Goal: Transaction & Acquisition: Book appointment/travel/reservation

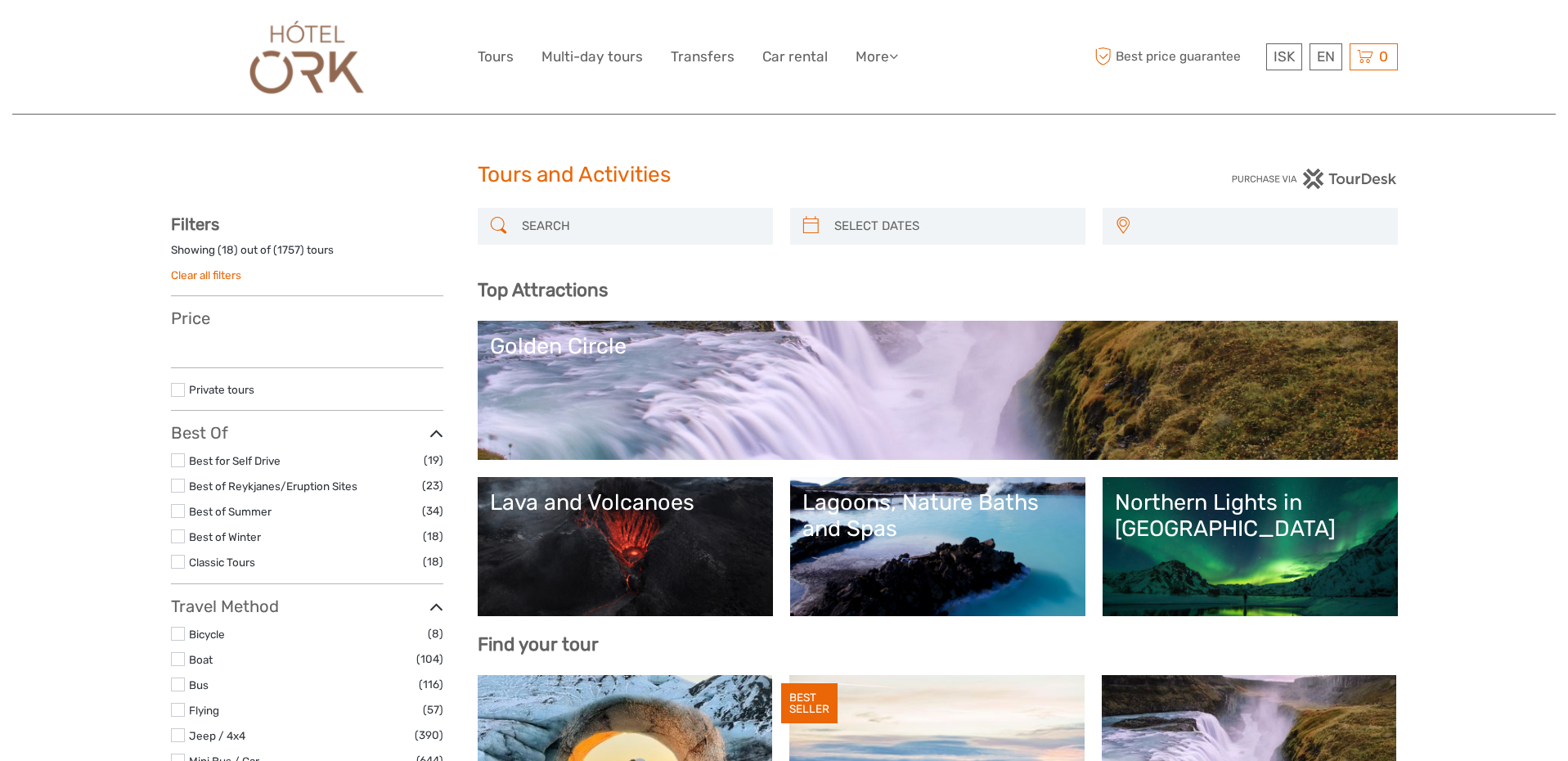
select select
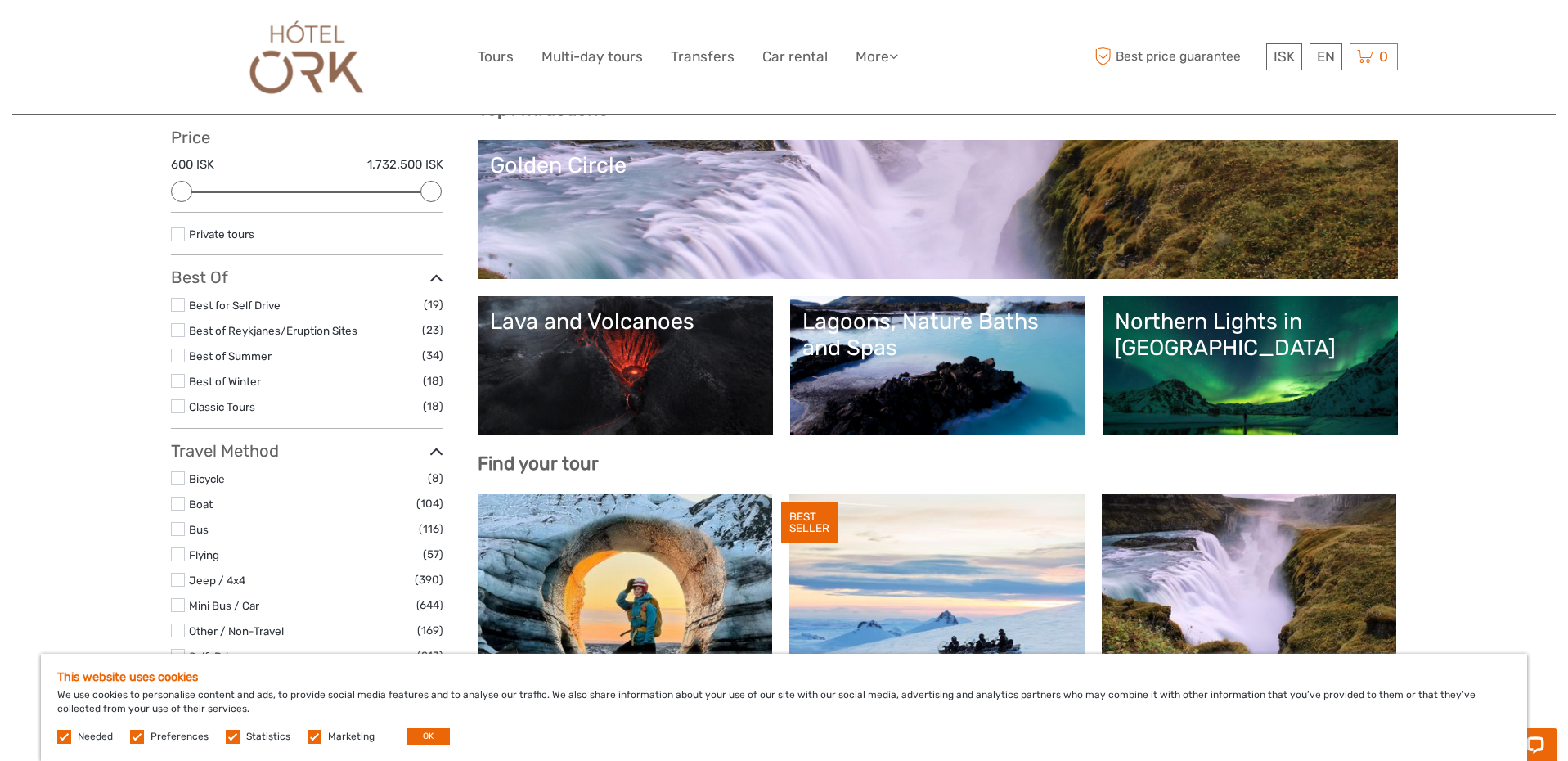
scroll to position [180, 0]
click at [179, 305] on label at bounding box center [177, 305] width 14 height 14
click at [0, 0] on input "checkbox" at bounding box center [0, 0] width 0 height 0
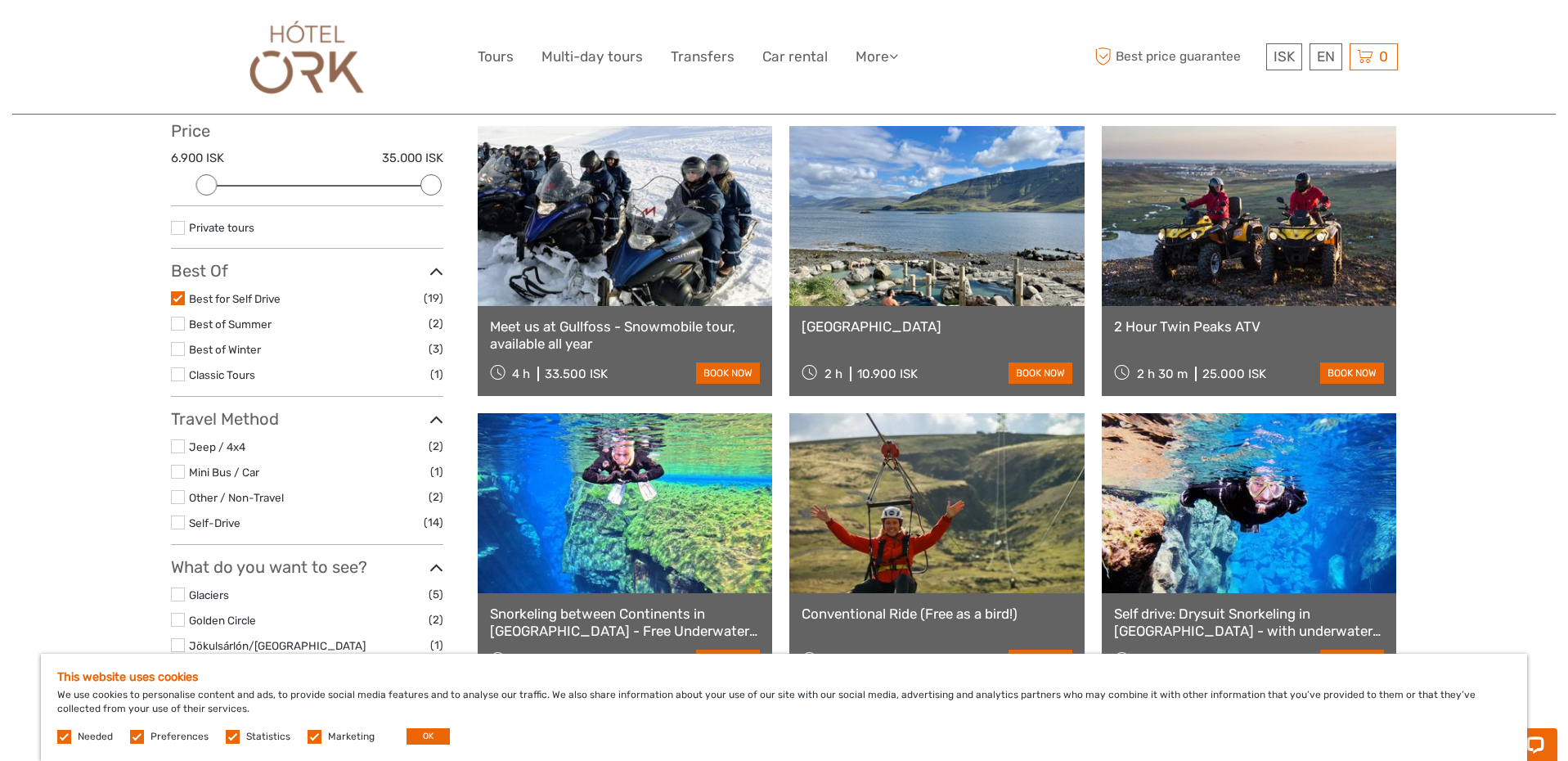
scroll to position [96, 0]
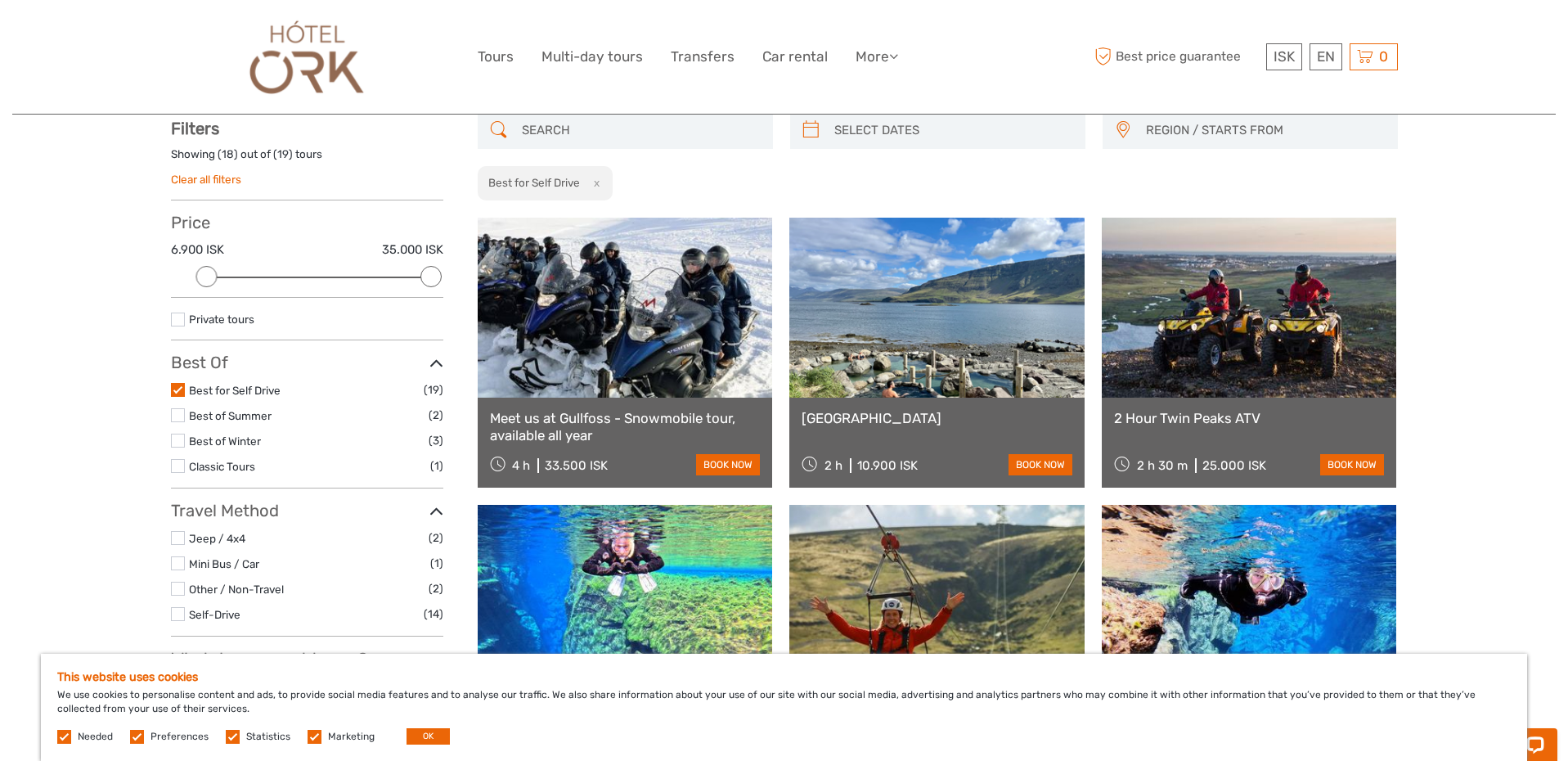
click at [183, 385] on label at bounding box center [177, 390] width 14 height 14
click at [0, 0] on input "checkbox" at bounding box center [0, 0] width 0 height 0
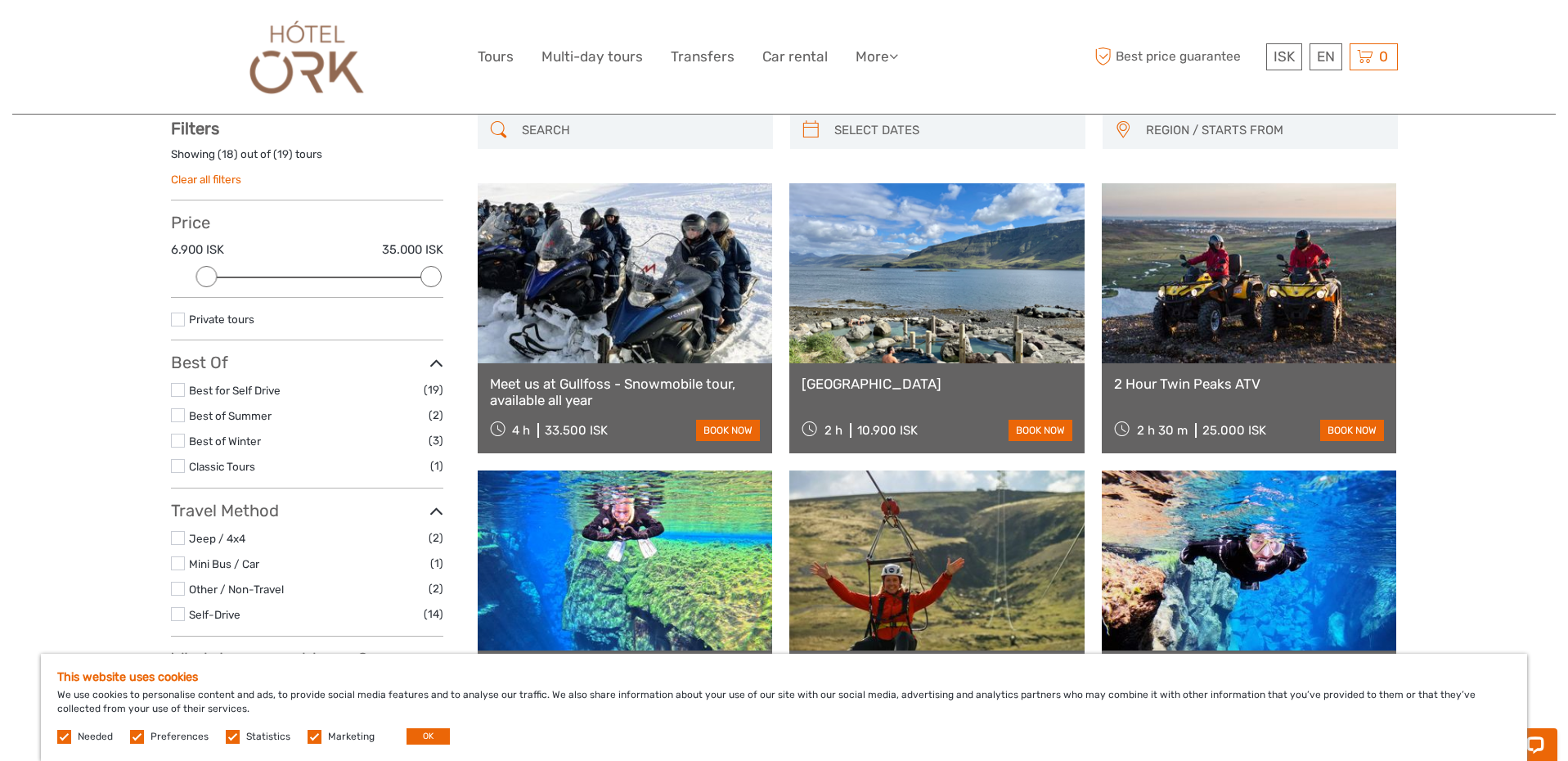
scroll to position [92, 0]
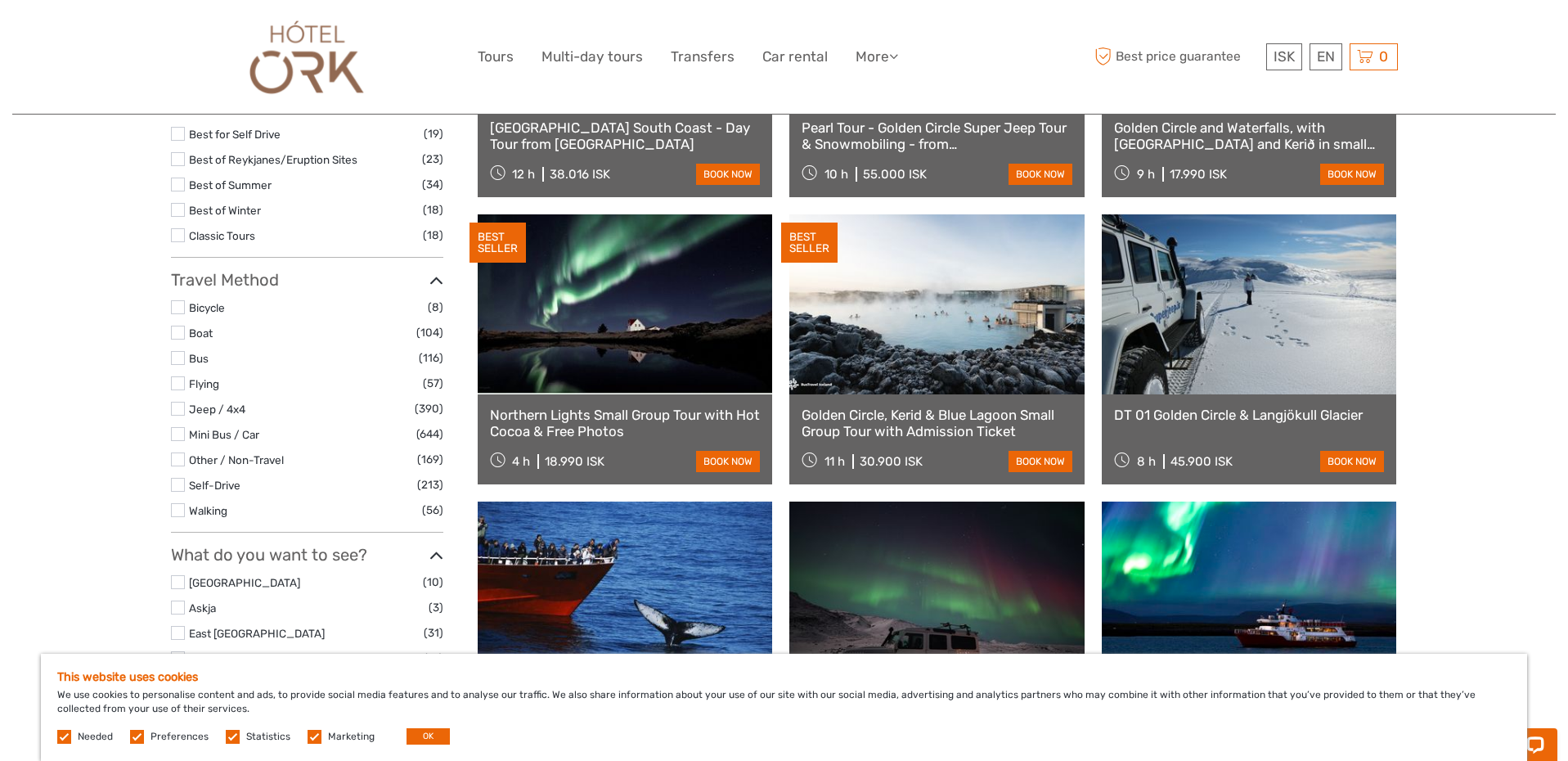
scroll to position [315, 0]
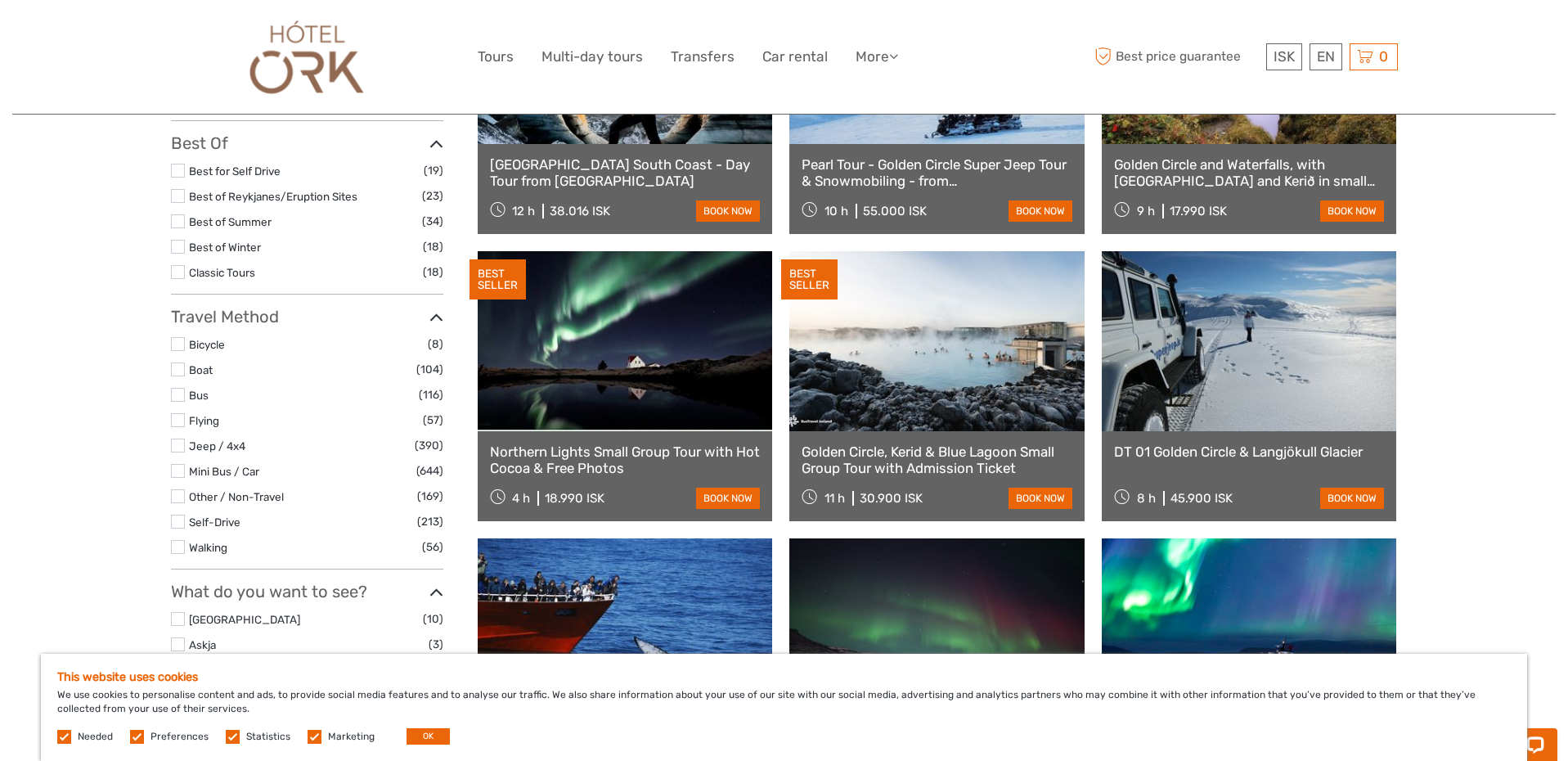
click at [876, 381] on link at bounding box center [936, 340] width 296 height 180
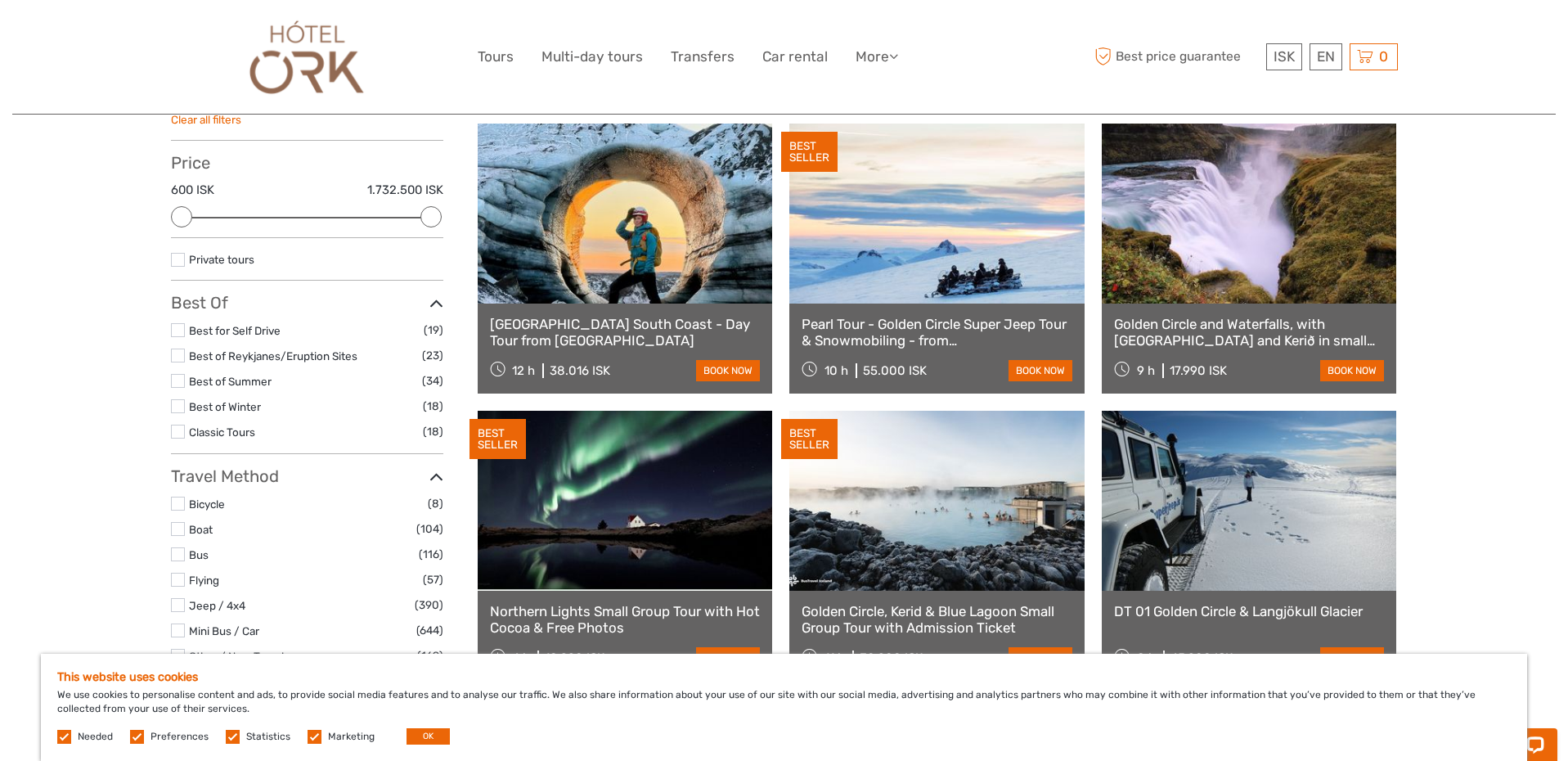
scroll to position [140, 0]
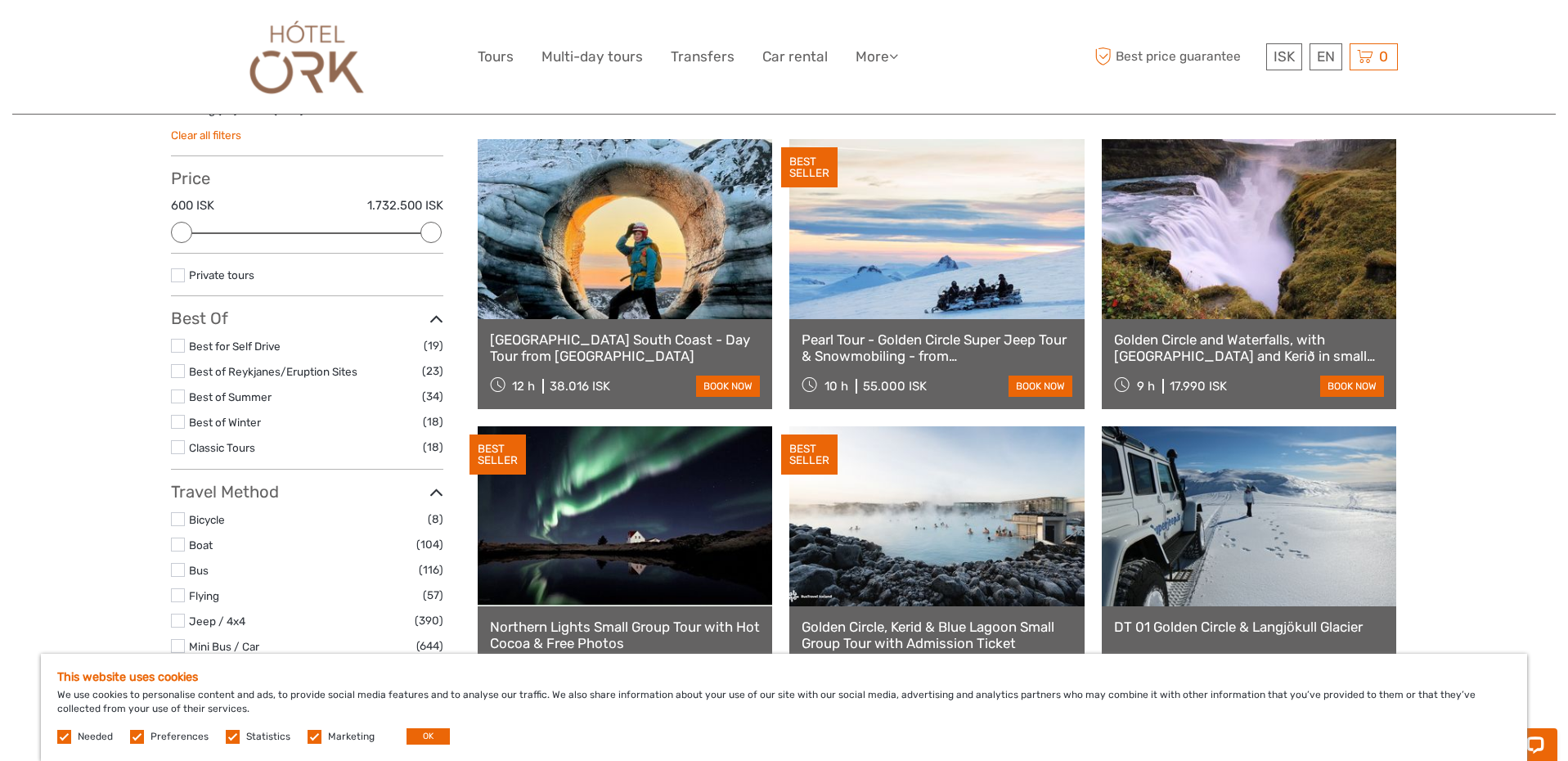
click at [178, 346] on label at bounding box center [177, 346] width 14 height 14
click at [0, 0] on input "checkbox" at bounding box center [0, 0] width 0 height 0
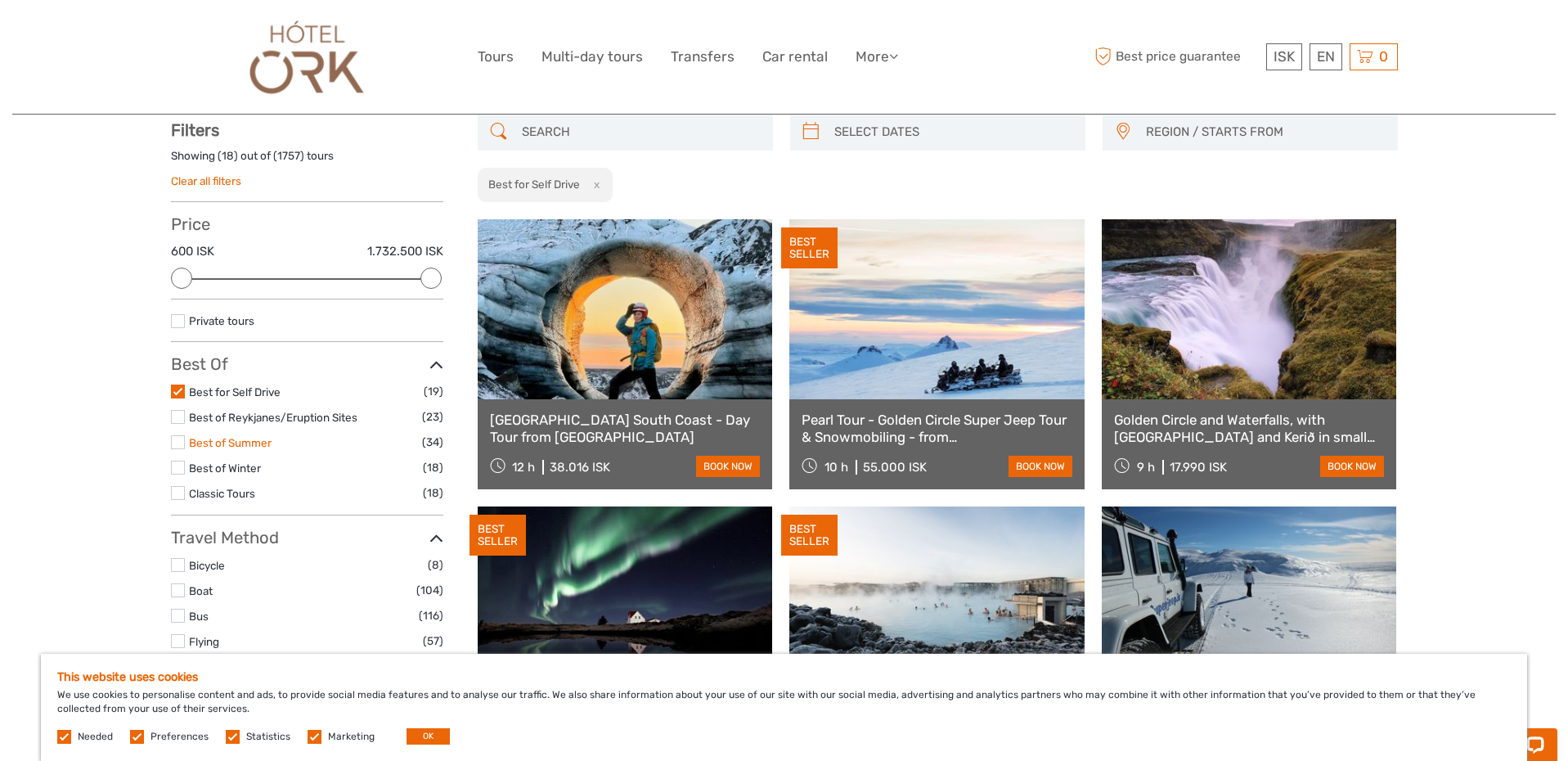
scroll to position [92, 0]
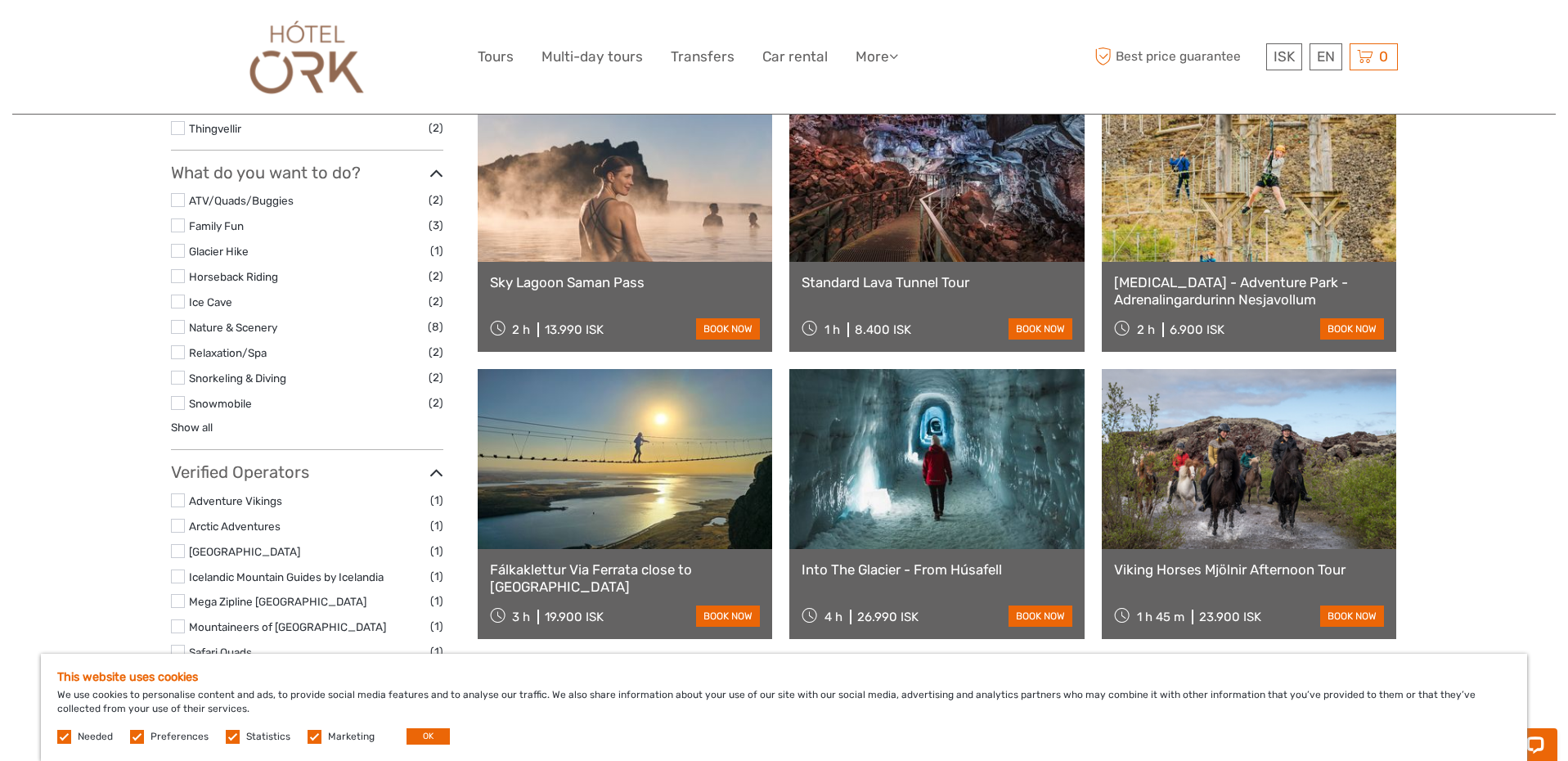
scroll to position [805, 0]
click at [650, 262] on link at bounding box center [625, 172] width 296 height 180
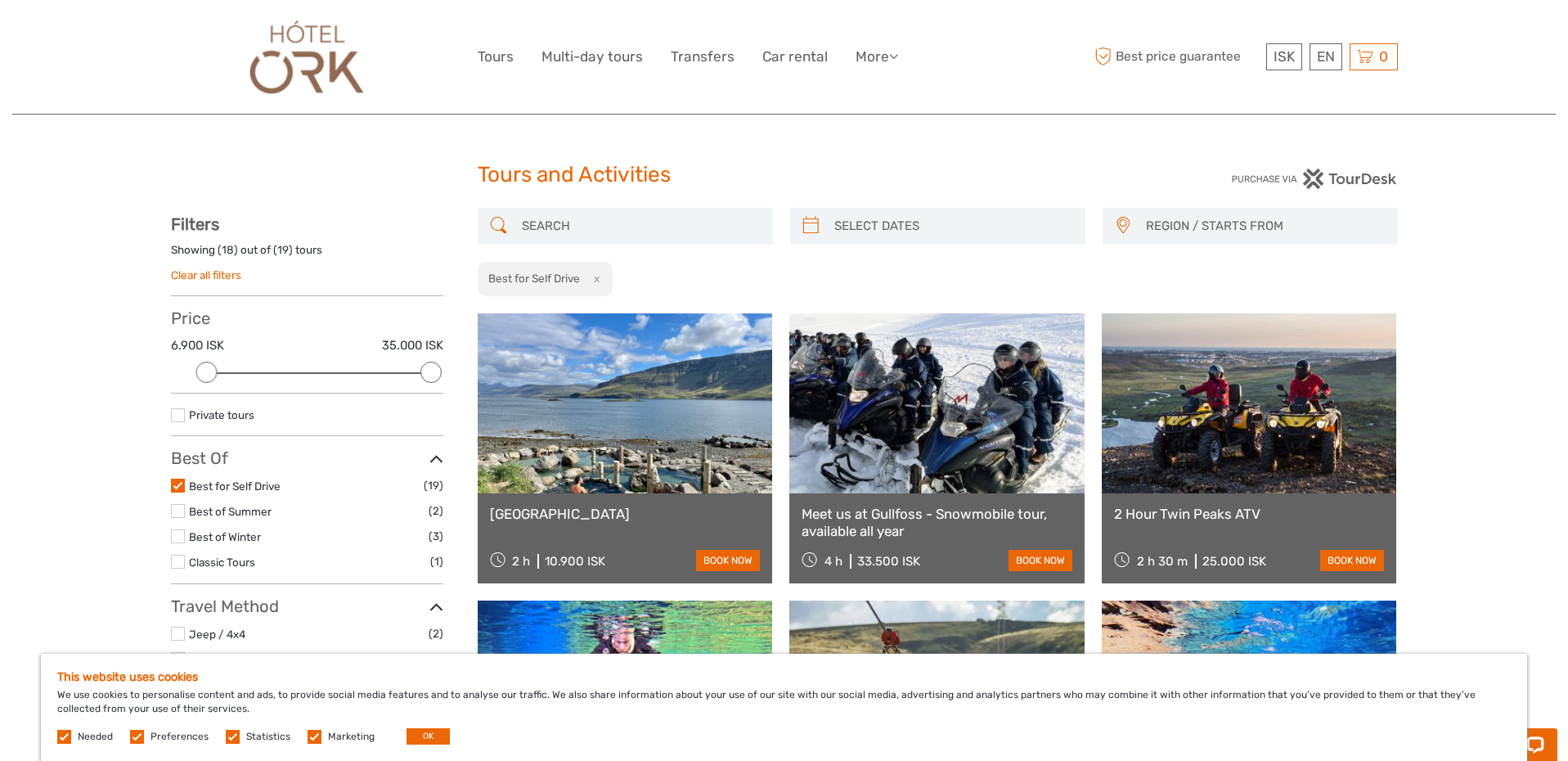
scroll to position [0, 0]
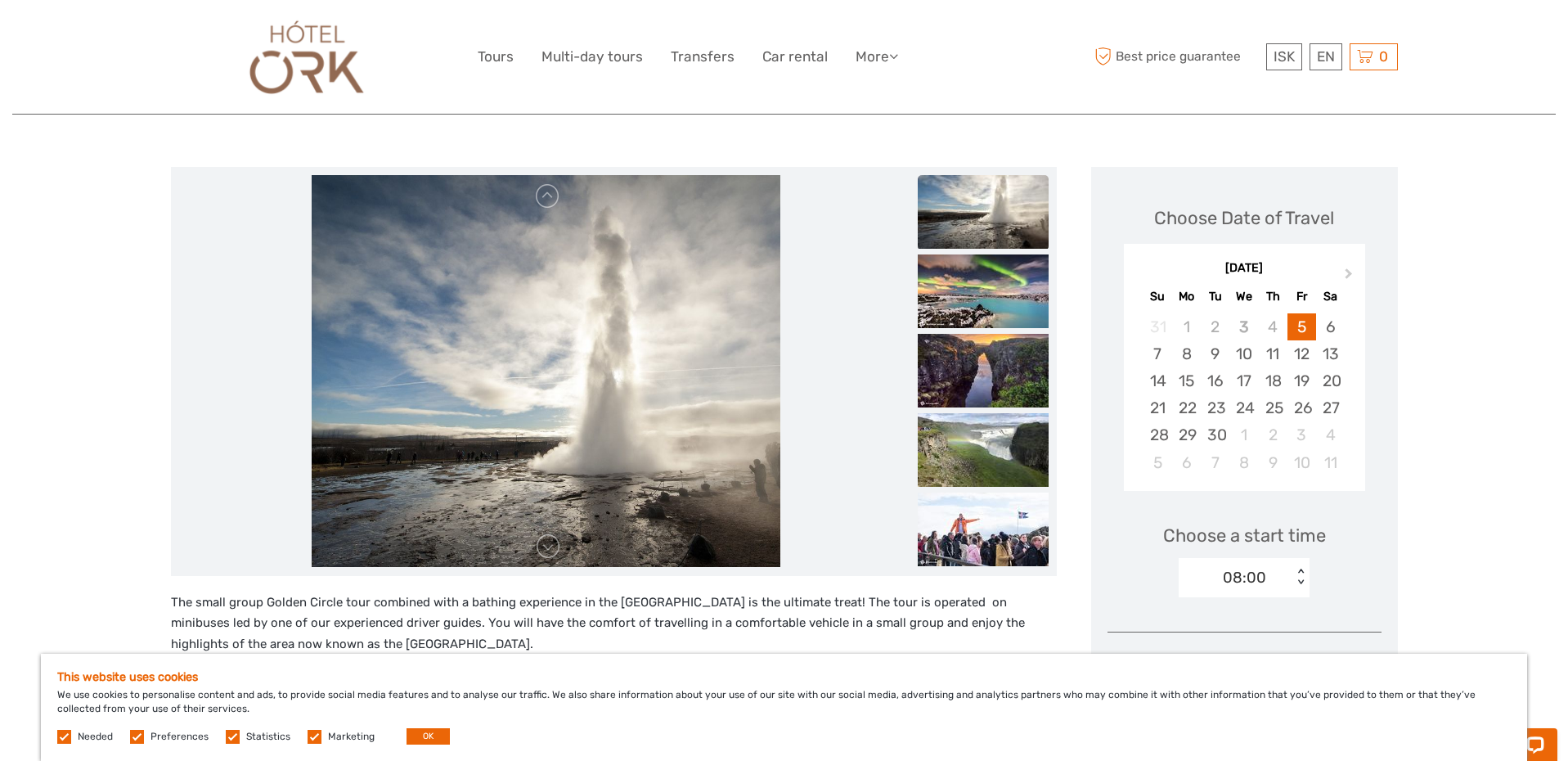
scroll to position [162, 0]
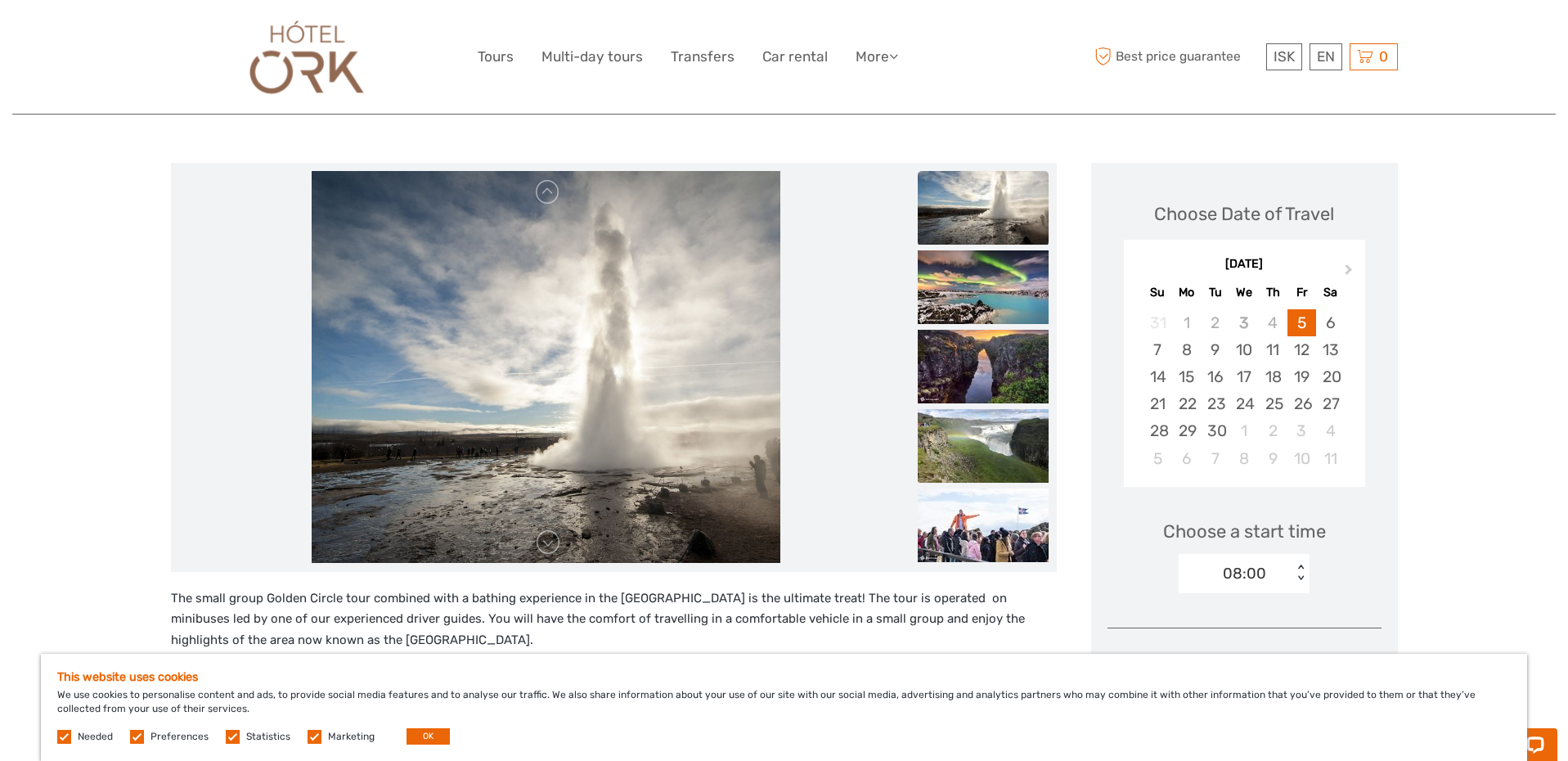
click at [987, 234] on img at bounding box center [983, 207] width 131 height 73
click at [983, 284] on img at bounding box center [983, 286] width 131 height 73
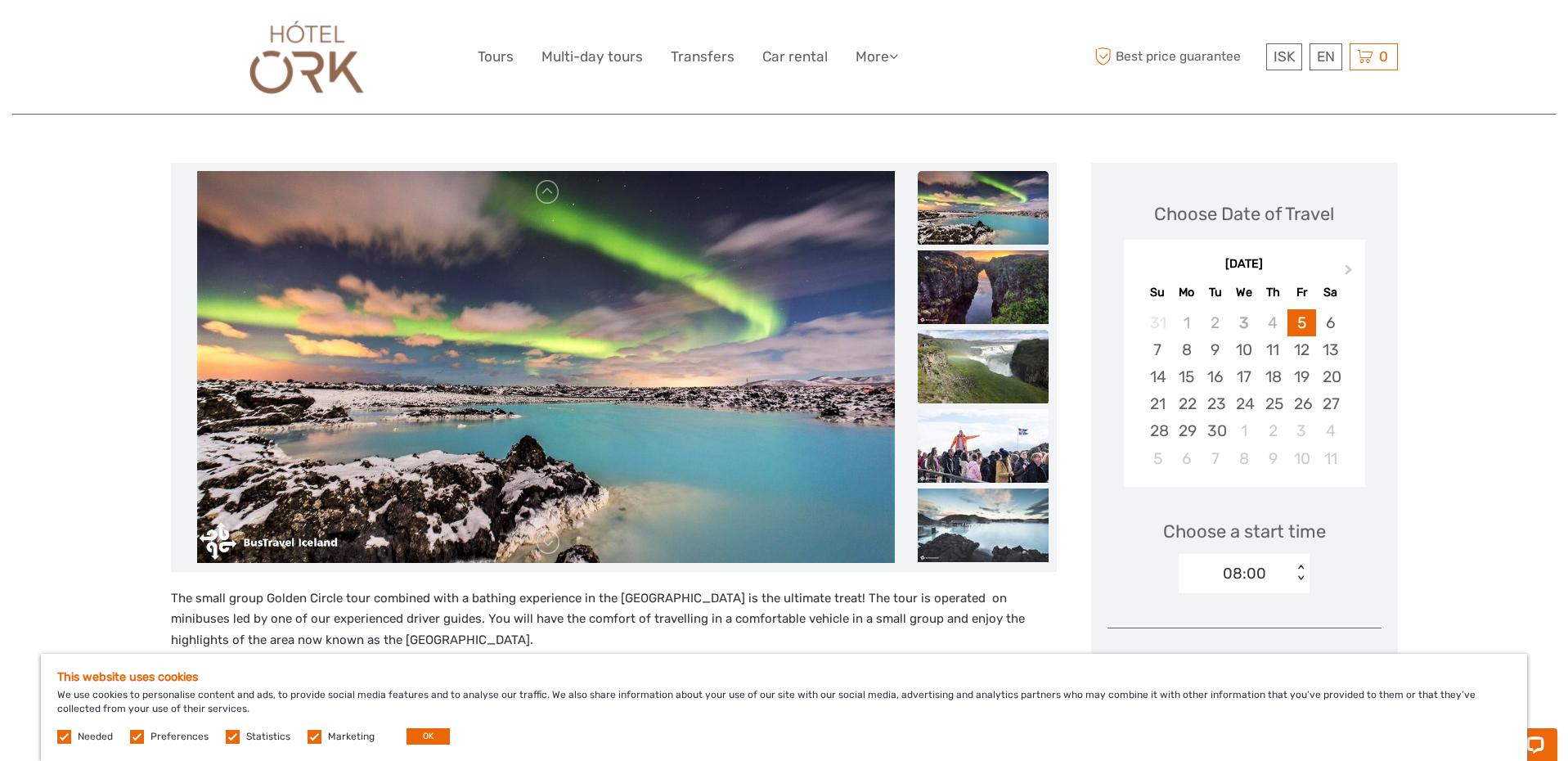
click at [980, 348] on img at bounding box center [983, 366] width 131 height 73
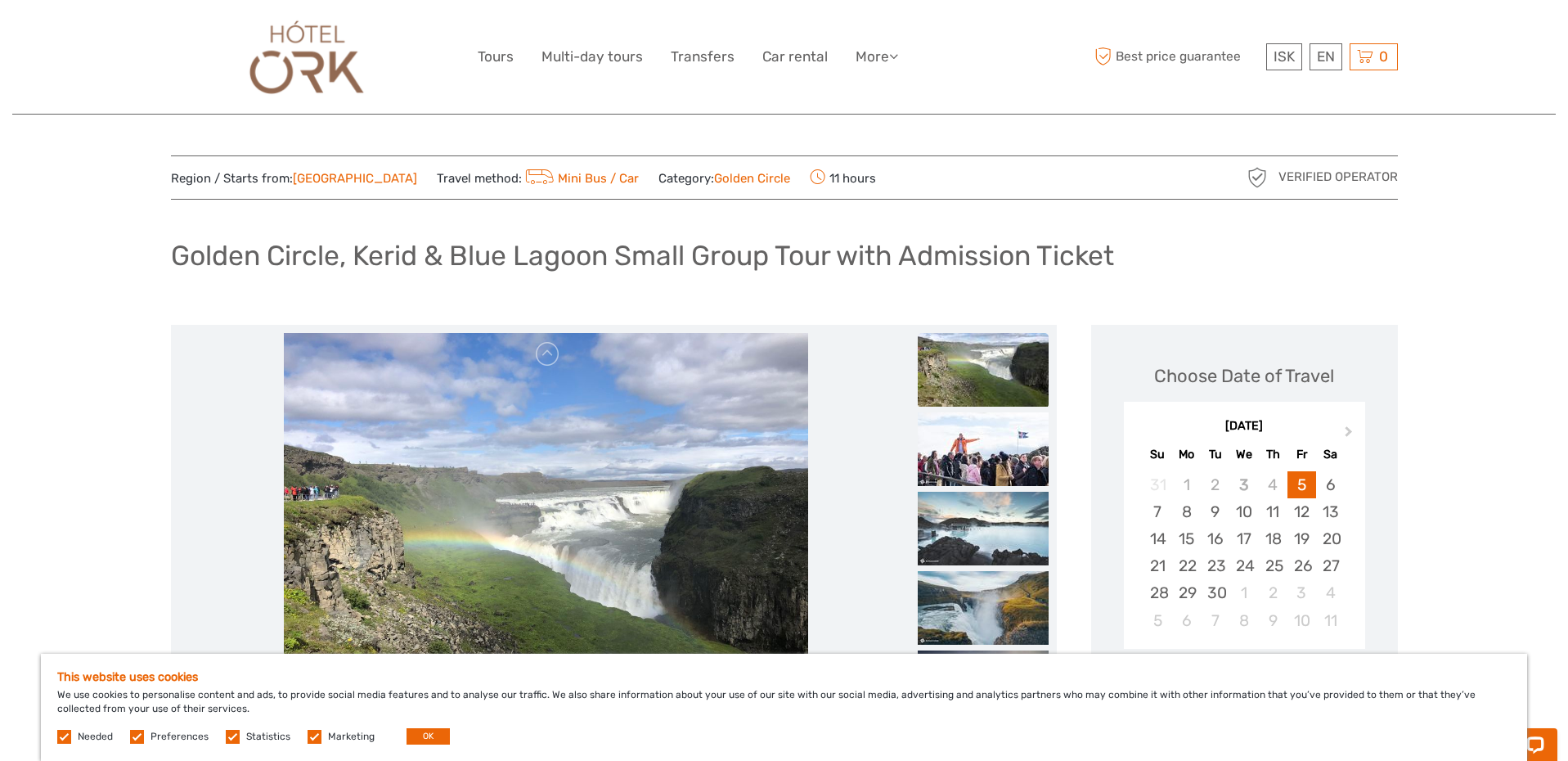
scroll to position [0, 0]
drag, startPoint x: 984, startPoint y: 436, endPoint x: 988, endPoint y: 453, distance: 17.5
click at [984, 436] on img at bounding box center [983, 448] width 131 height 73
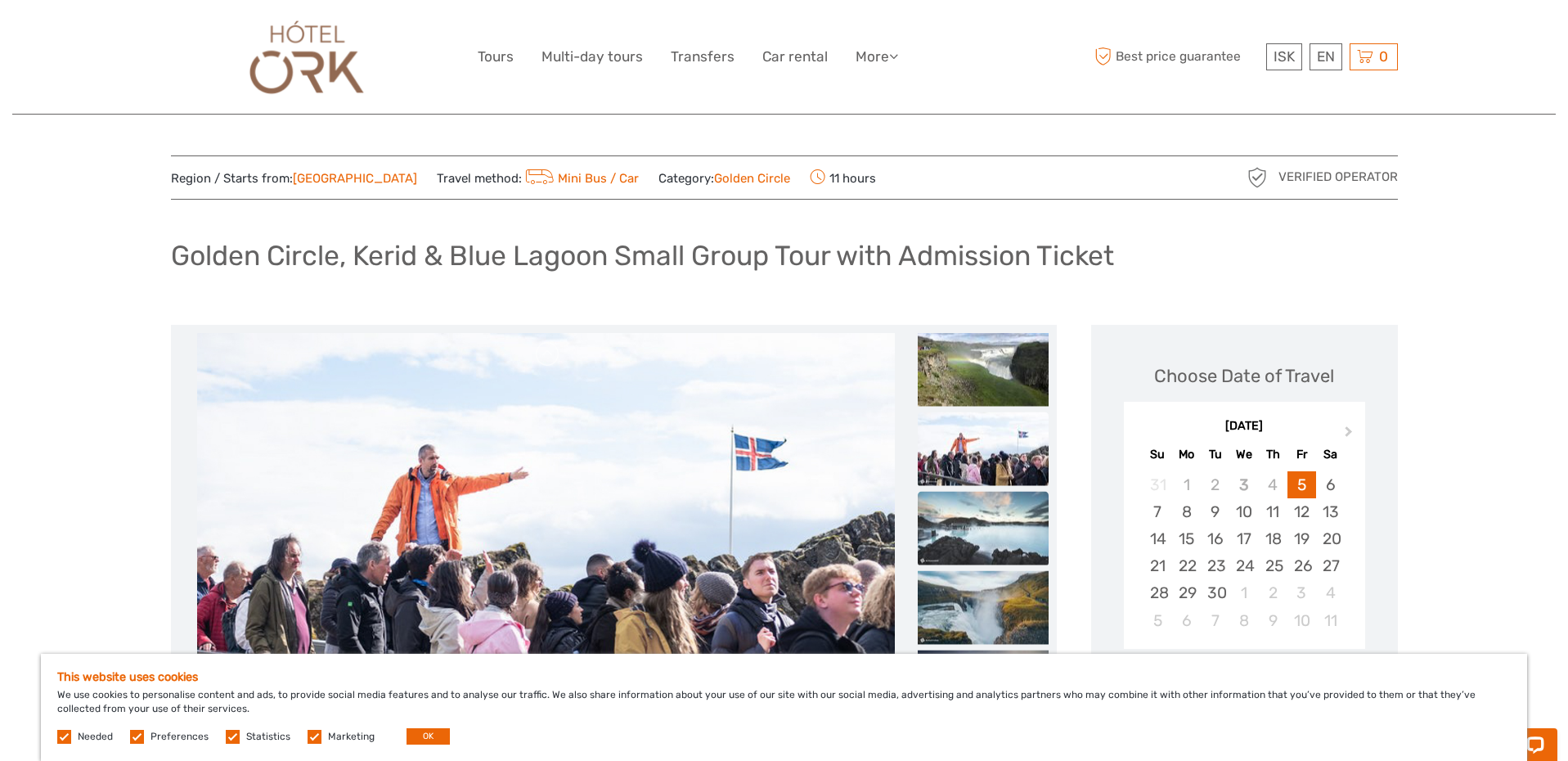
click at [965, 532] on img at bounding box center [983, 527] width 131 height 73
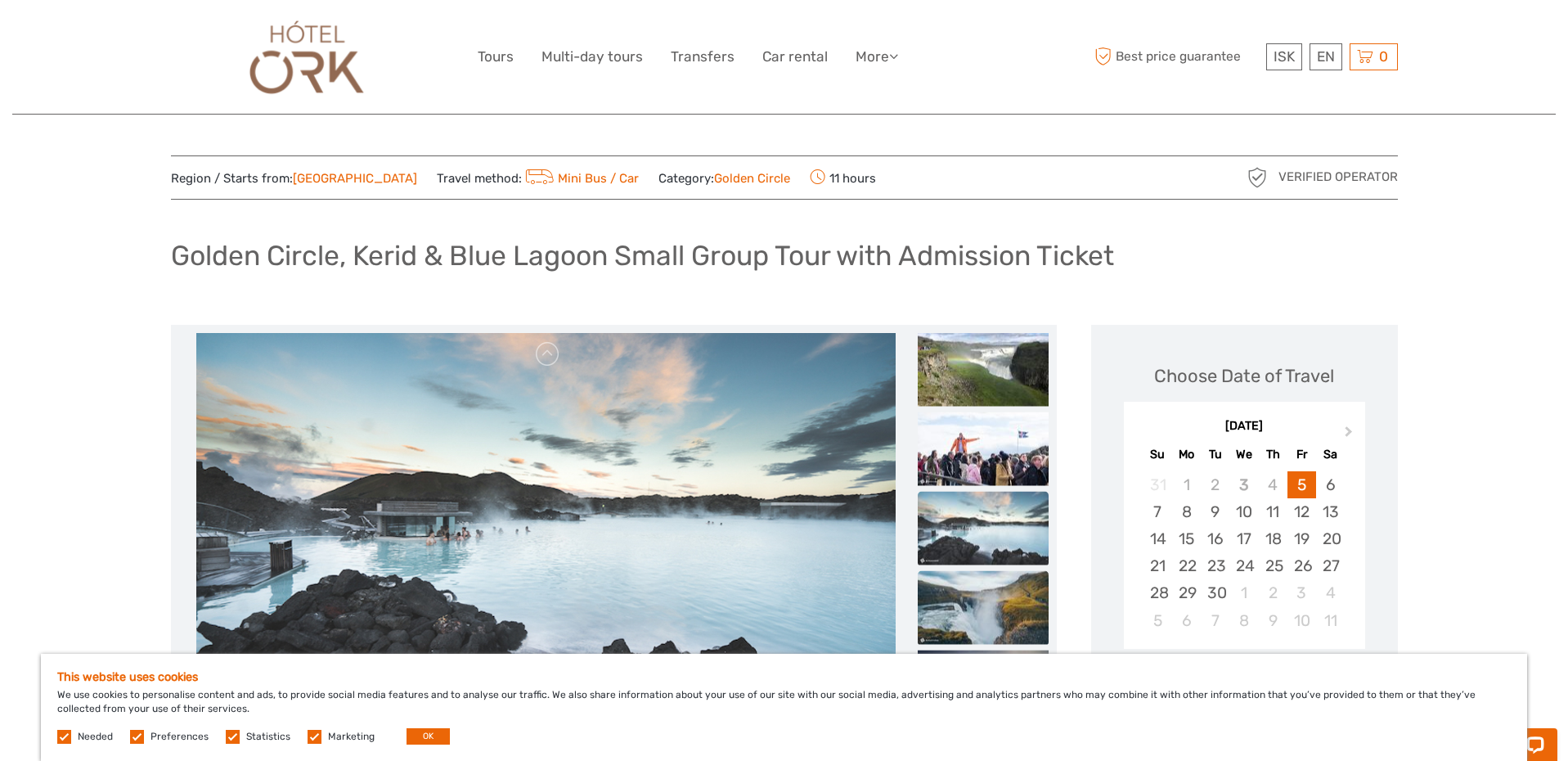
click at [962, 583] on img at bounding box center [983, 607] width 131 height 73
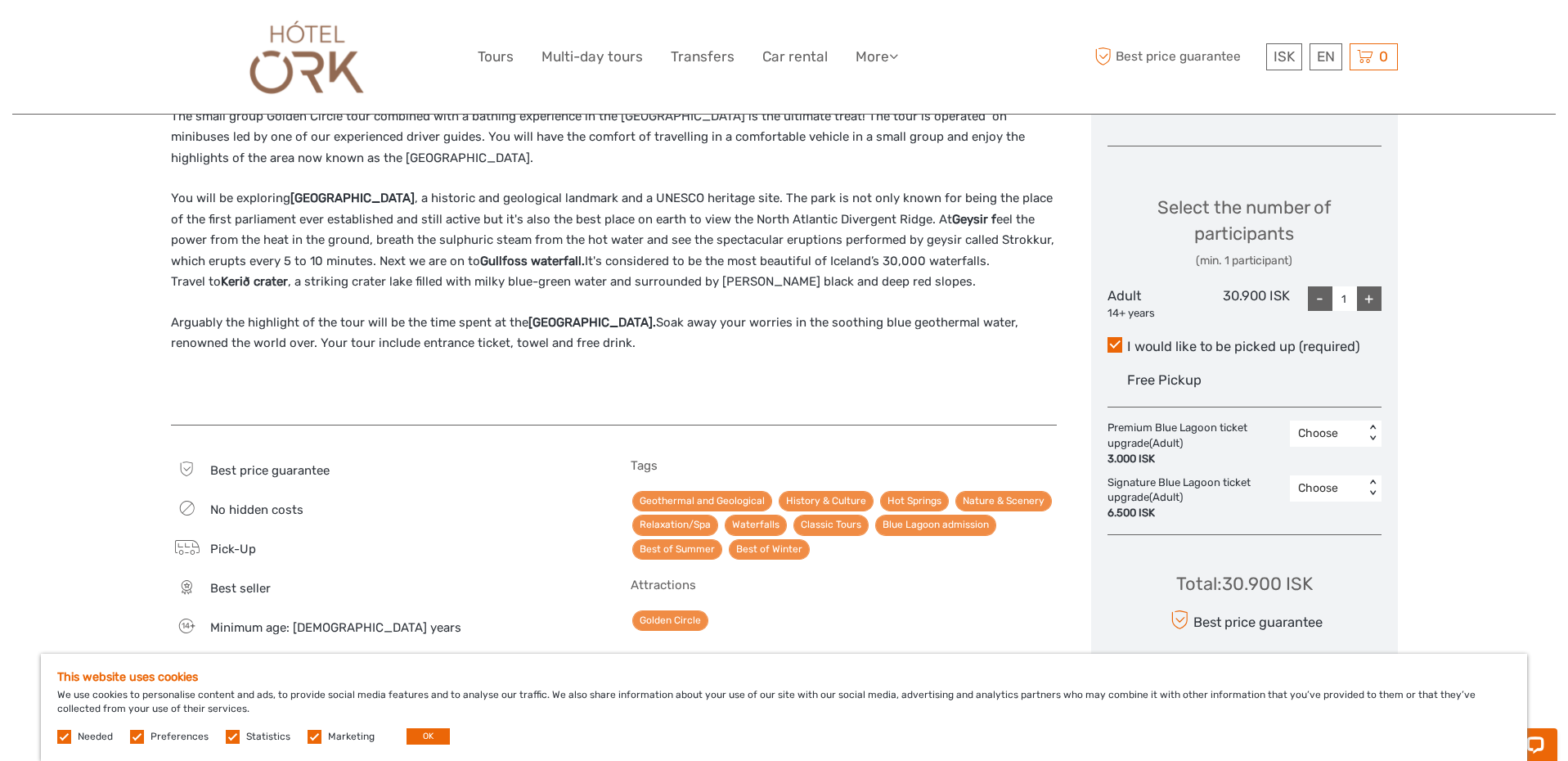
scroll to position [652, 0]
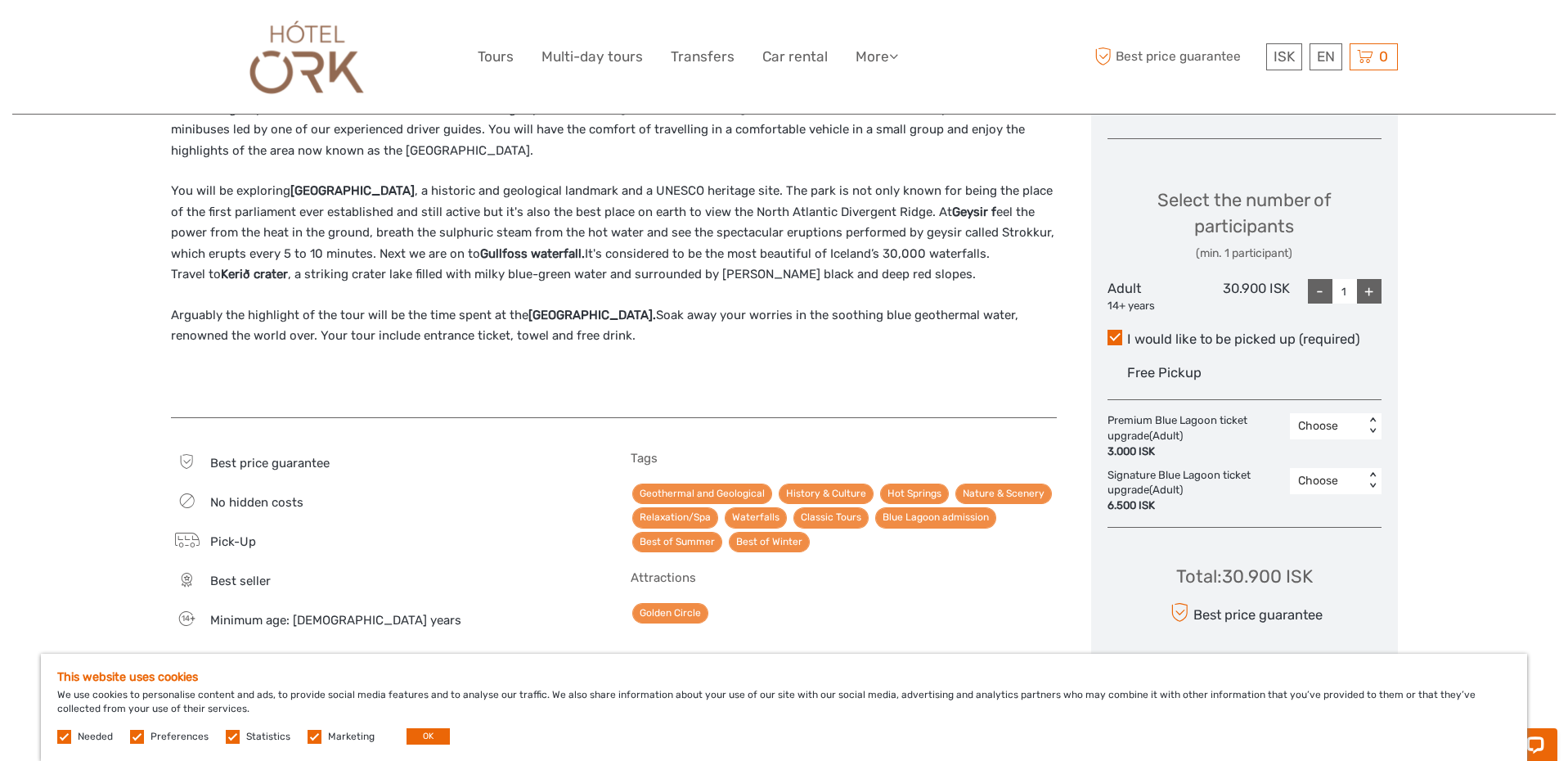
click at [1363, 288] on div "+" at bounding box center [1369, 291] width 24 height 24
click at [1364, 287] on div "+" at bounding box center [1369, 291] width 24 height 24
type input "3"
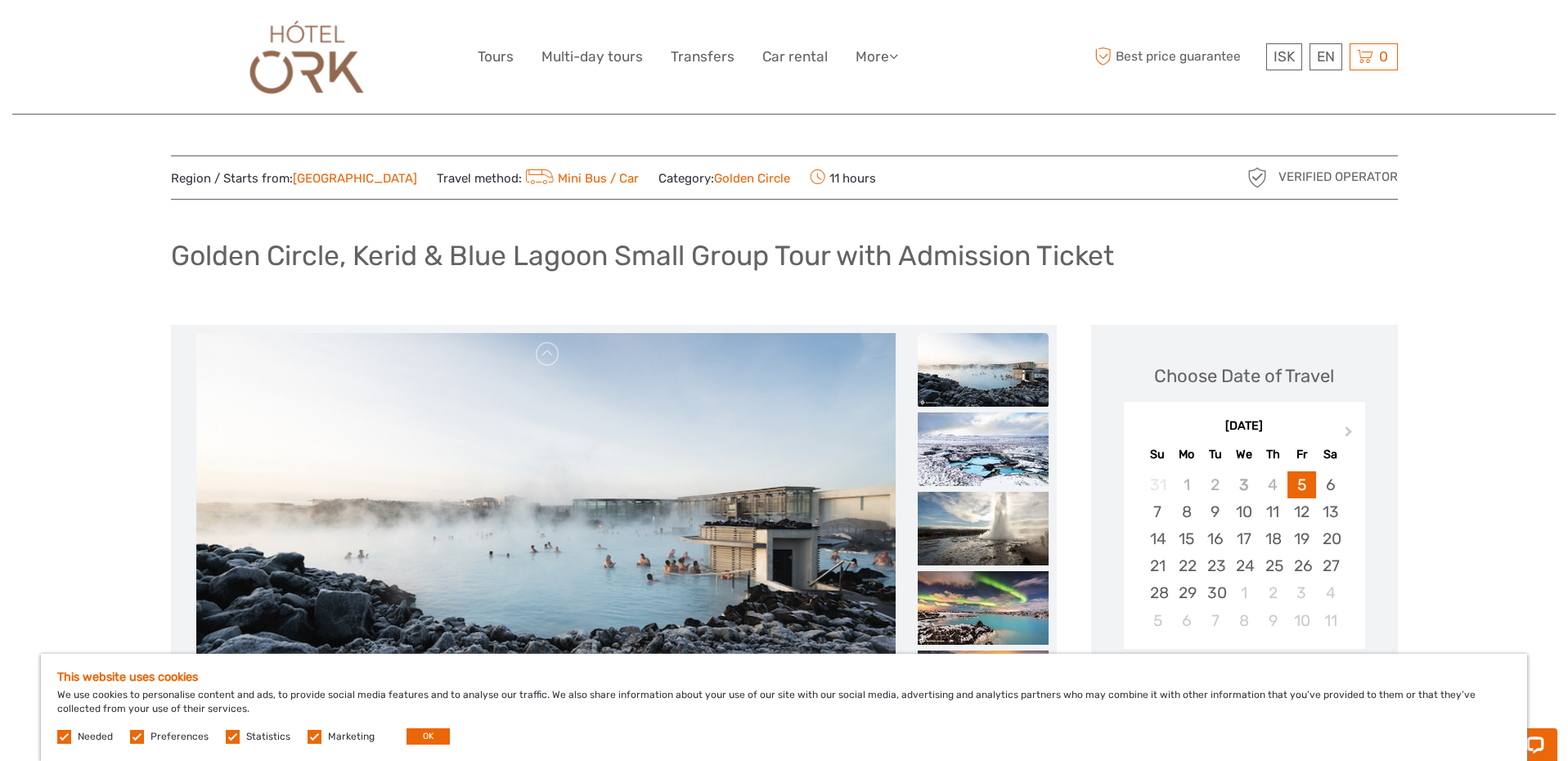
scroll to position [0, 0]
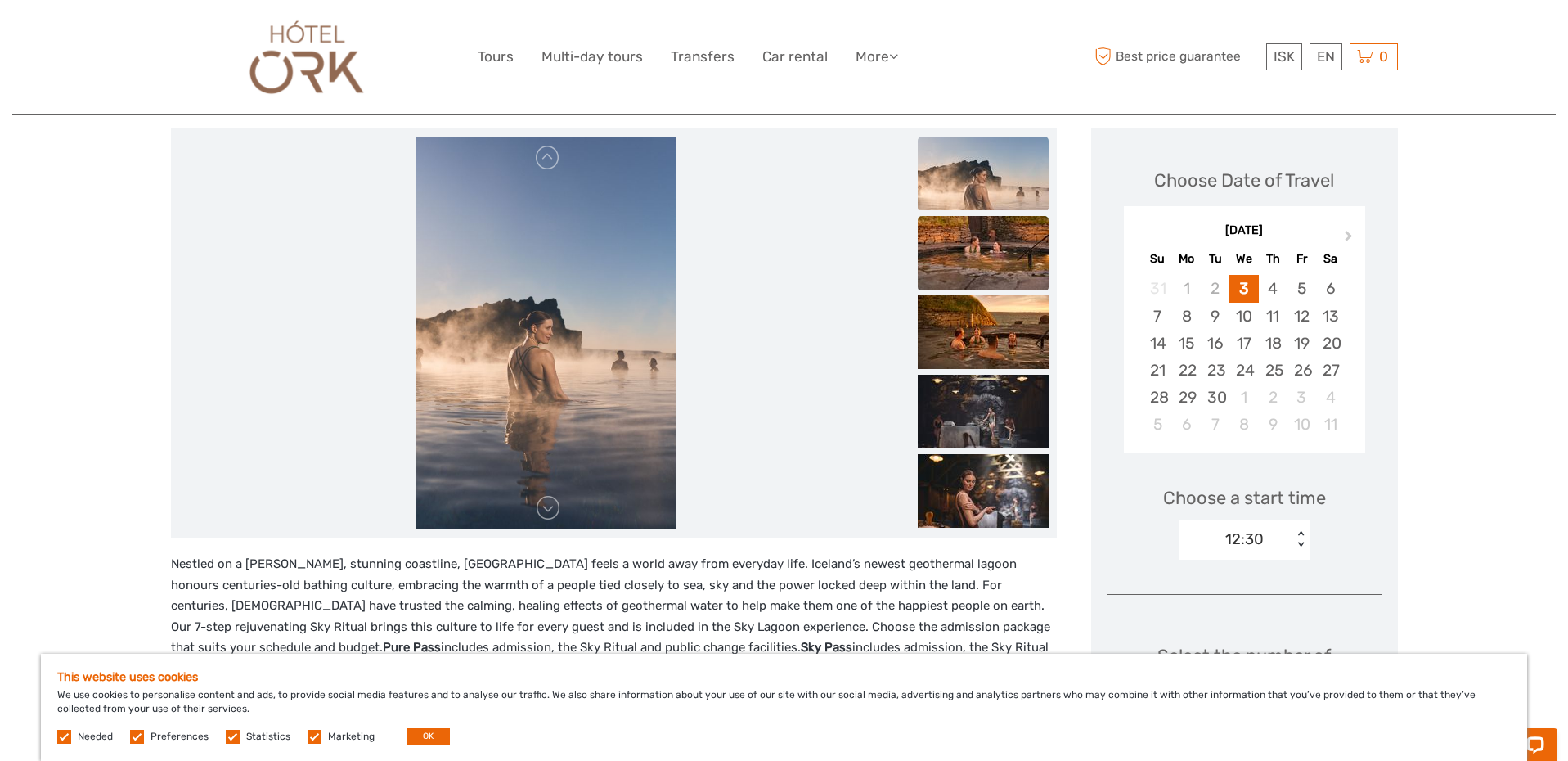
click at [958, 274] on img at bounding box center [983, 253] width 131 height 73
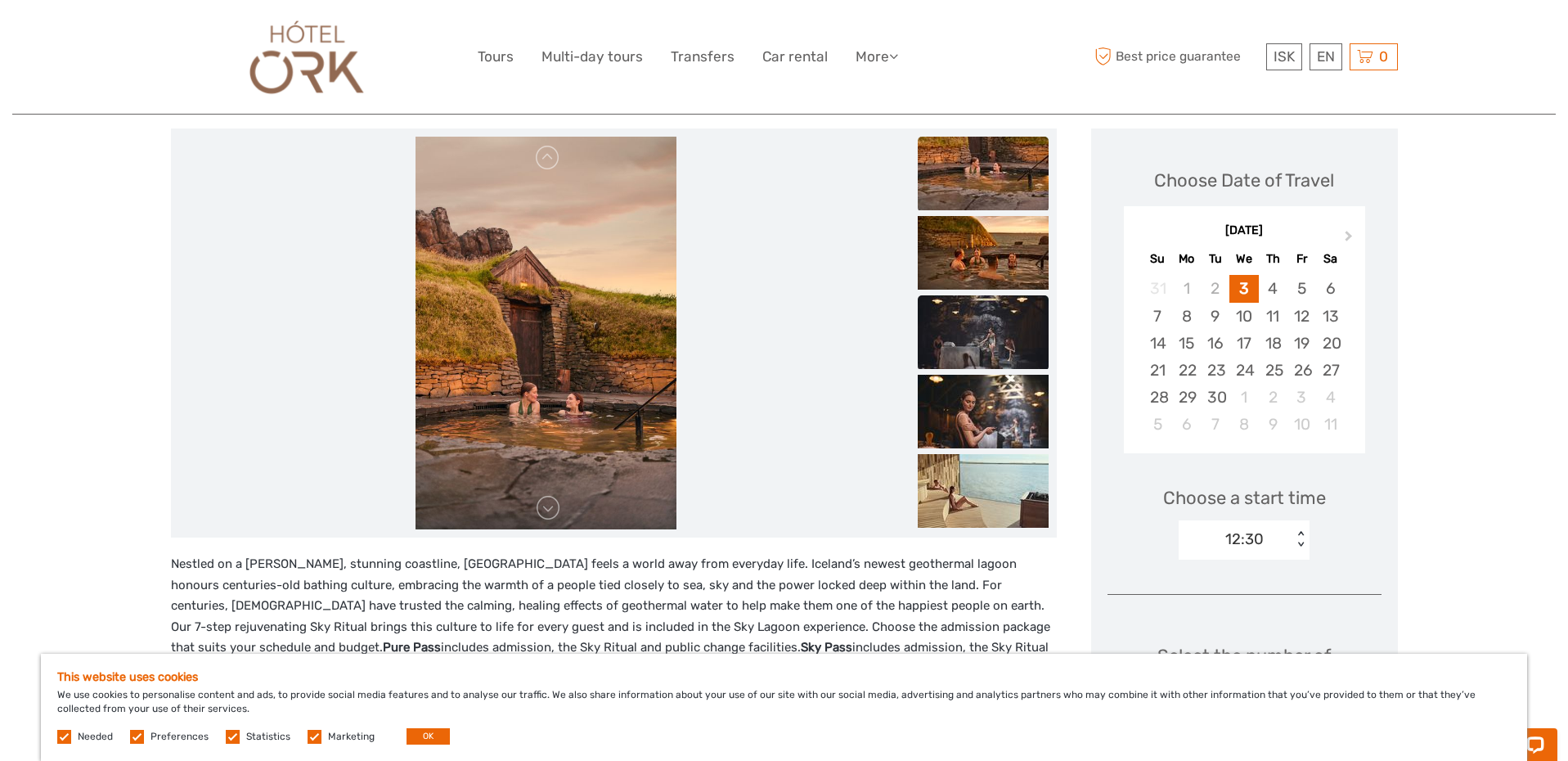
click at [961, 286] on img at bounding box center [983, 253] width 131 height 73
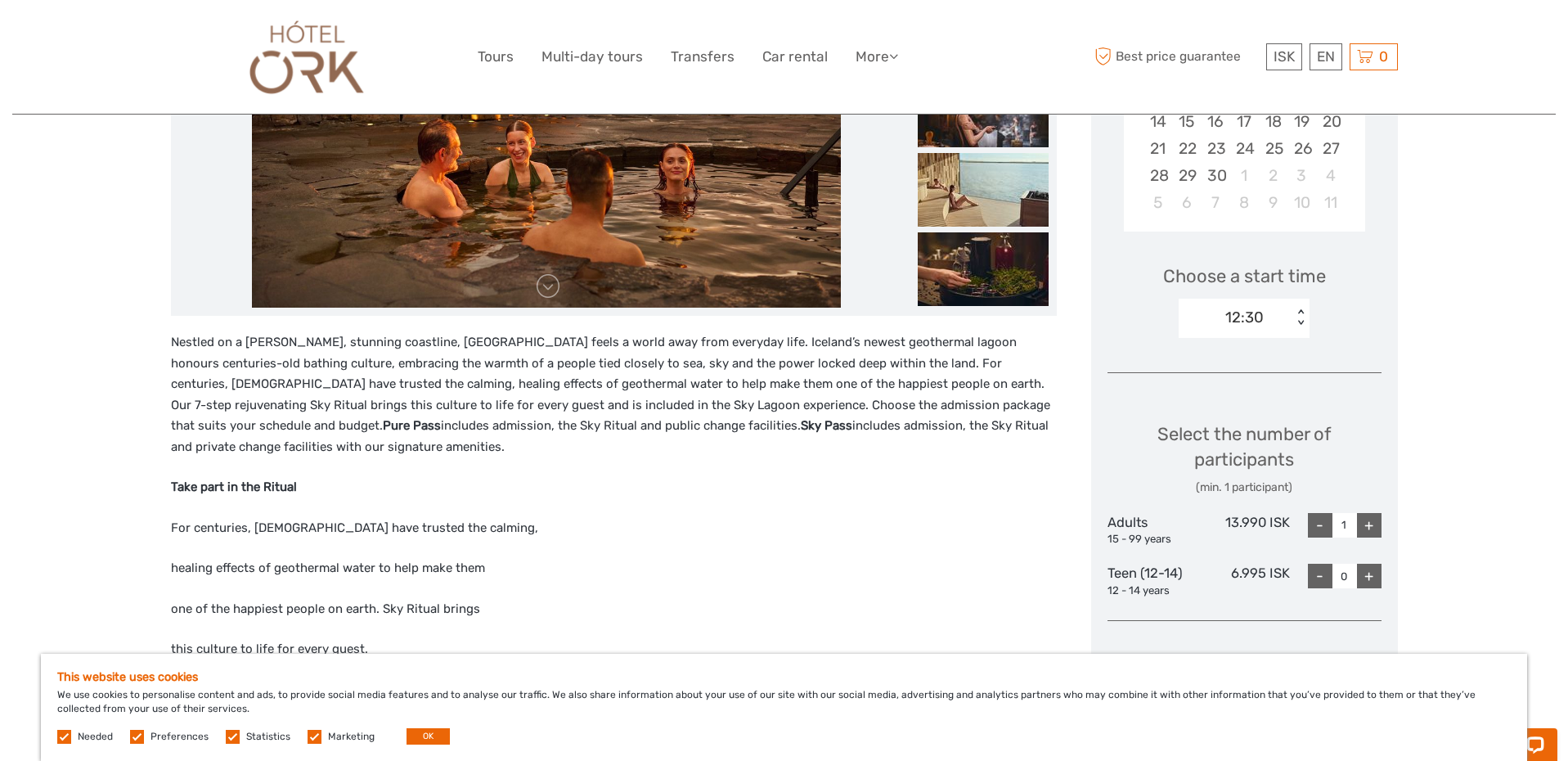
scroll to position [417, 0]
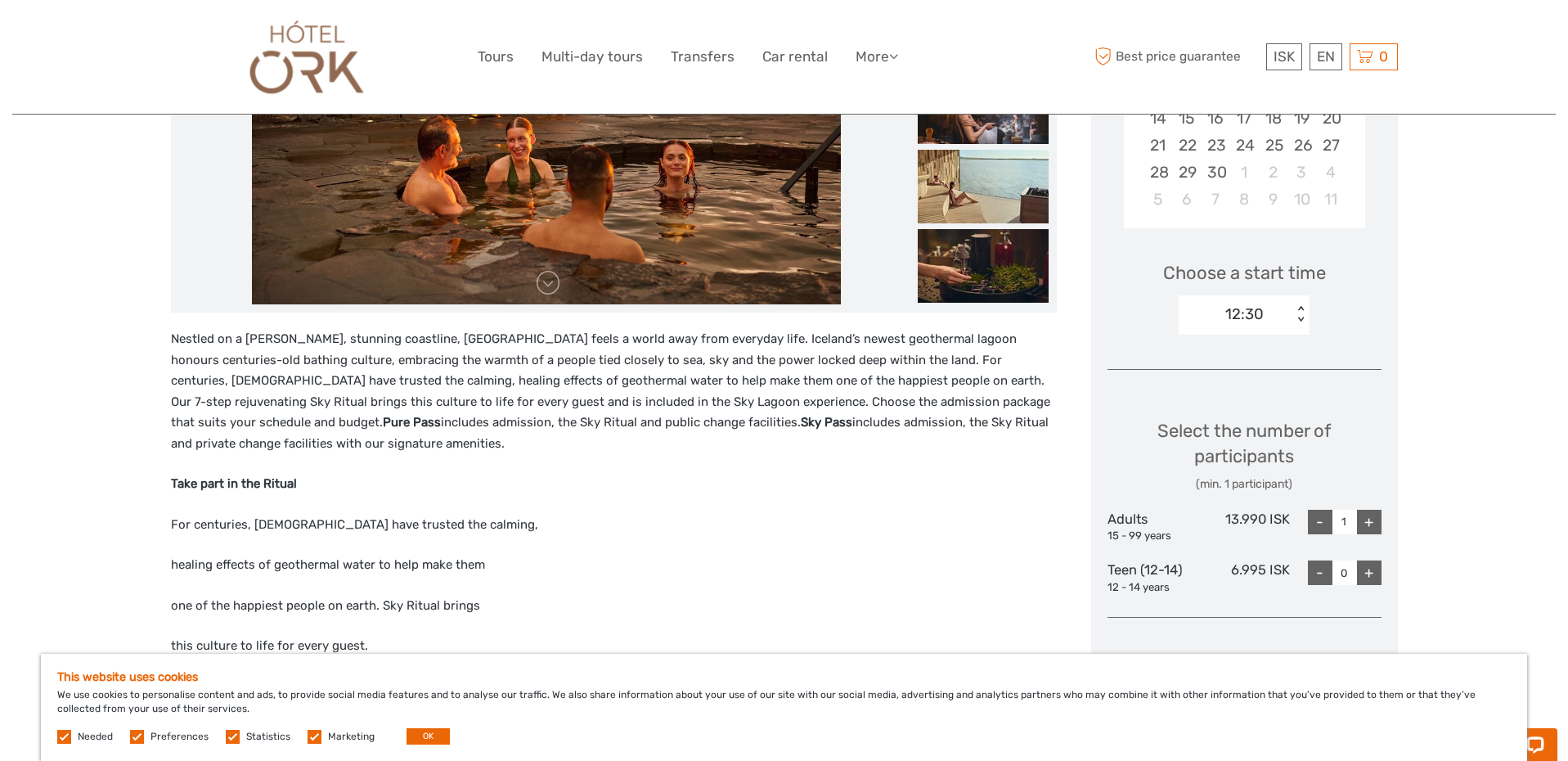
click at [1365, 520] on div "+" at bounding box center [1369, 521] width 24 height 24
type input "3"
click at [1368, 571] on div "+" at bounding box center [1369, 572] width 24 height 24
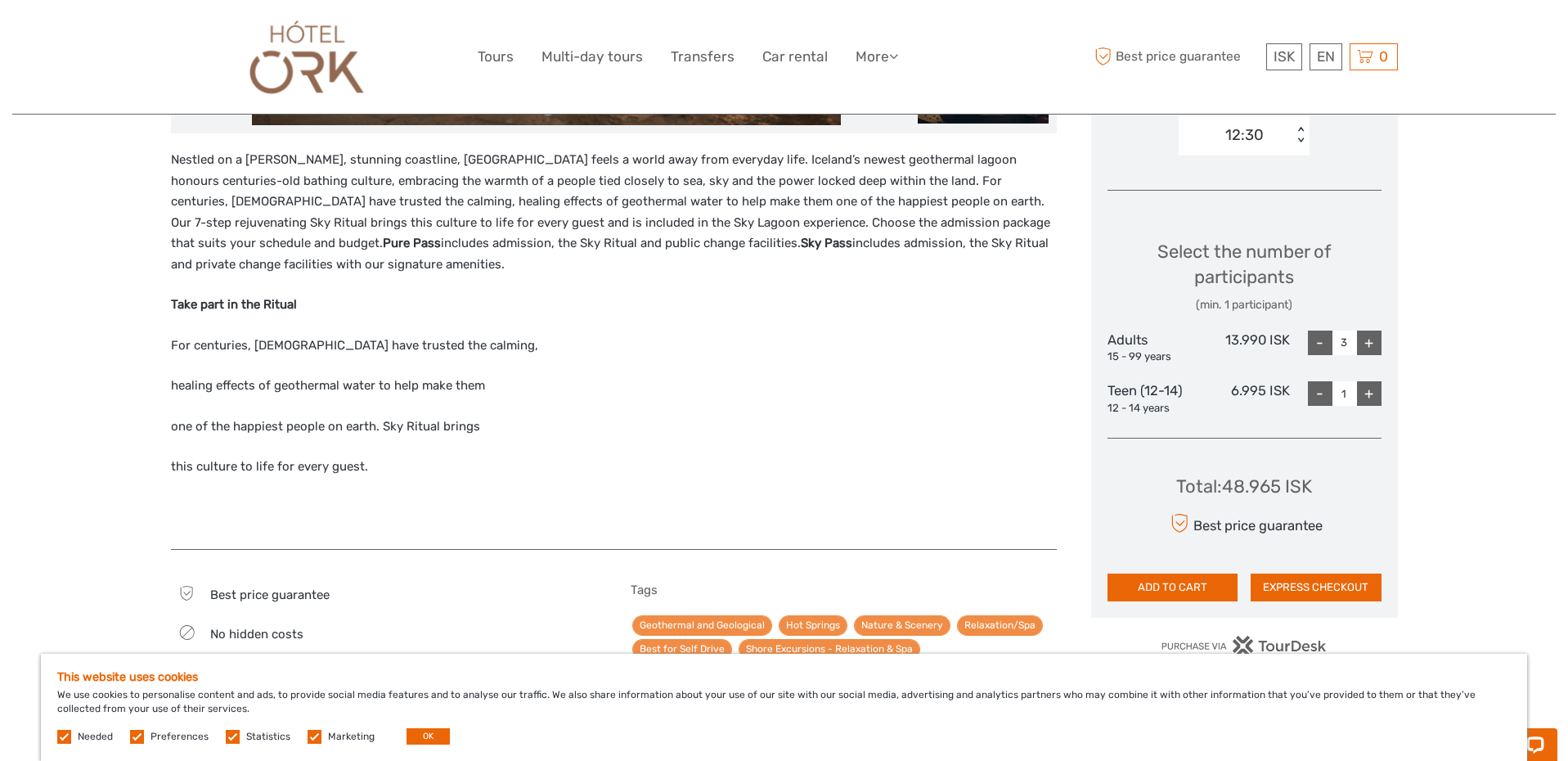
scroll to position [596, 0]
drag, startPoint x: 1318, startPoint y: 394, endPoint x: 1316, endPoint y: 404, distance: 10.2
click at [1318, 394] on div "-" at bounding box center [1320, 393] width 24 height 24
type input "0"
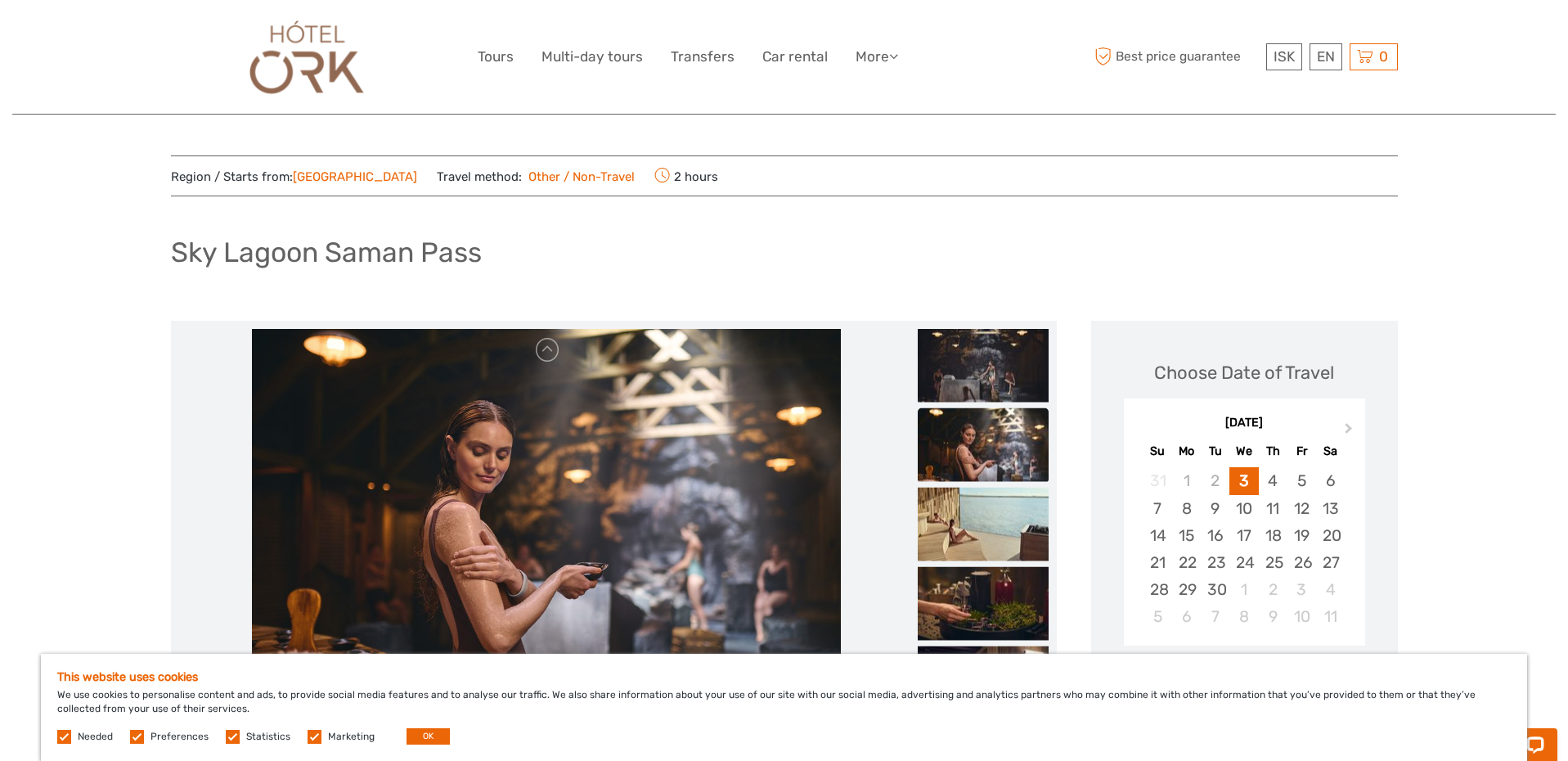
scroll to position [0, 0]
